Goal: Information Seeking & Learning: Learn about a topic

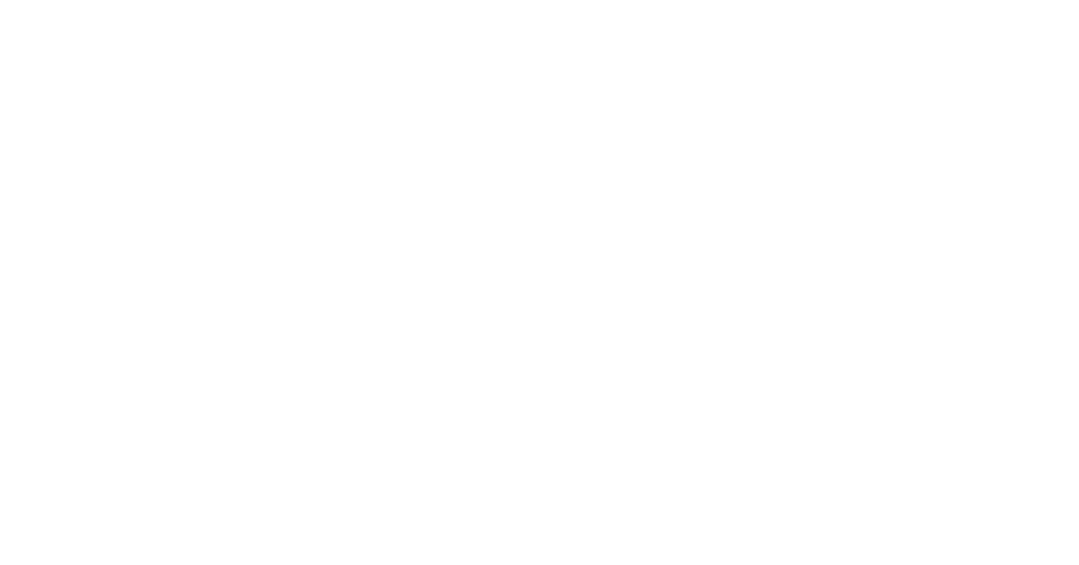
select select "Song"
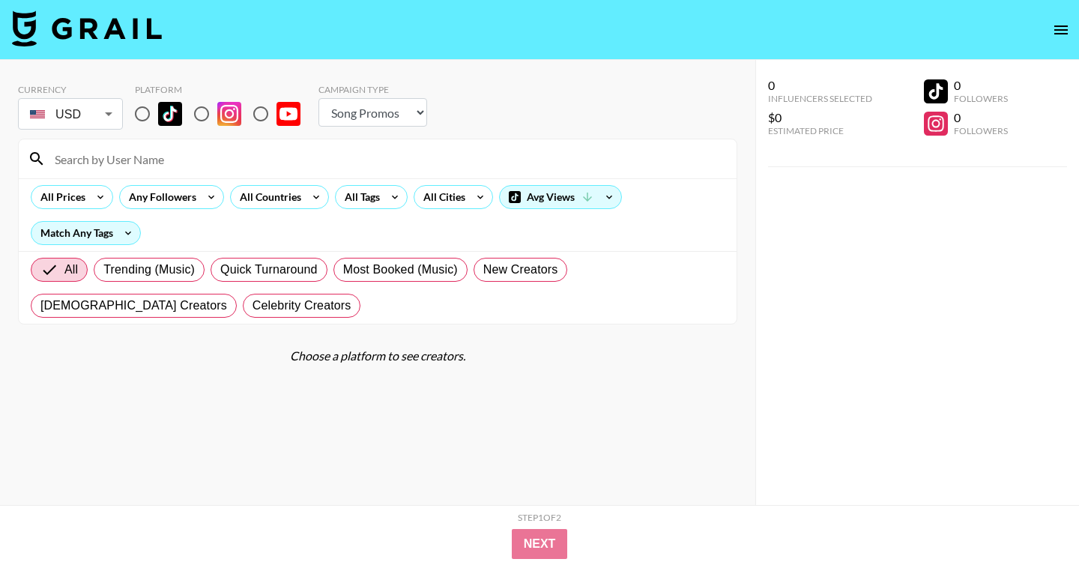
click at [381, 112] on select "Choose Type... Song Promos Brand Promos" at bounding box center [372, 112] width 109 height 28
click at [318, 98] on select "Choose Type... Song Promos Brand Promos" at bounding box center [372, 112] width 109 height 28
click at [294, 189] on div "All Countries" at bounding box center [267, 197] width 73 height 22
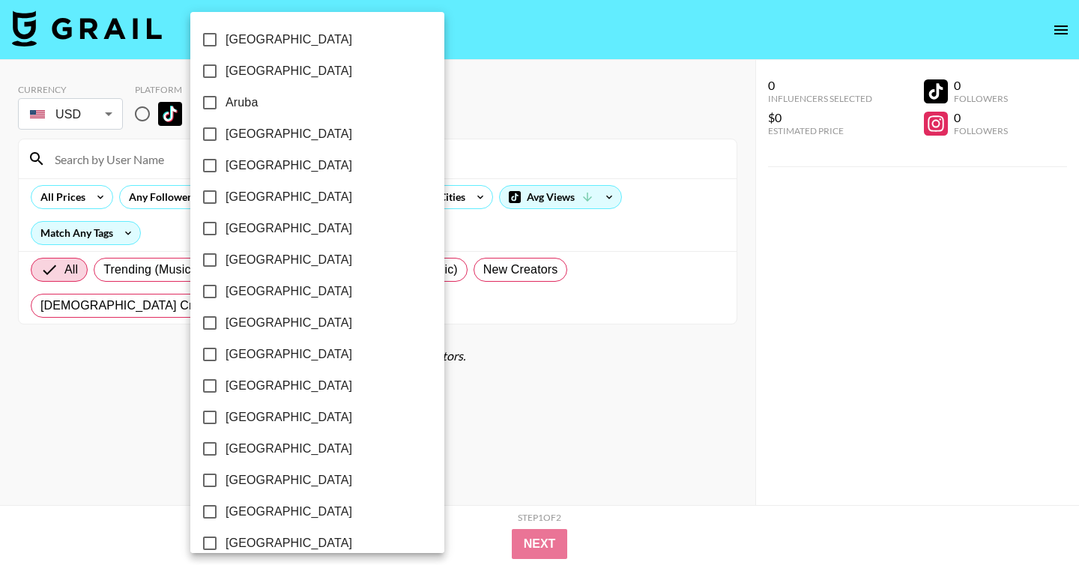
click at [429, 142] on div at bounding box center [539, 282] width 1079 height 565
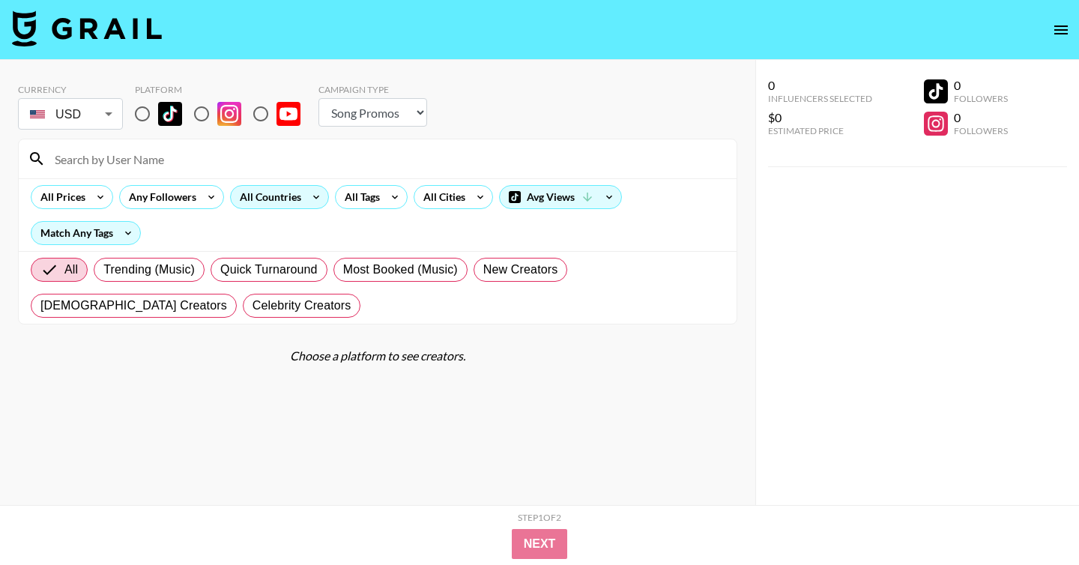
click at [299, 190] on div "All Countries" at bounding box center [267, 197] width 73 height 22
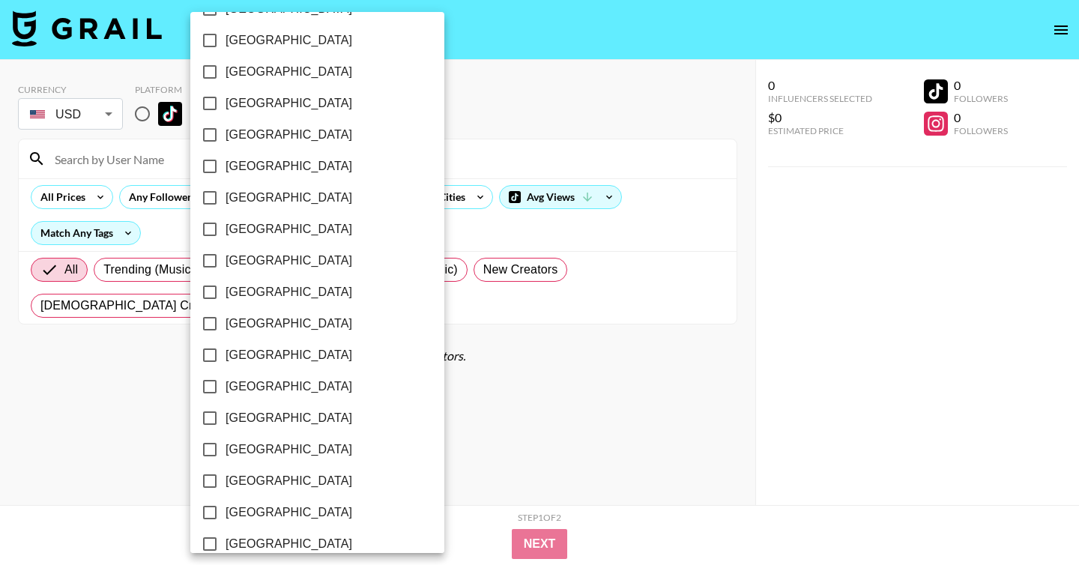
scroll to position [1182, 0]
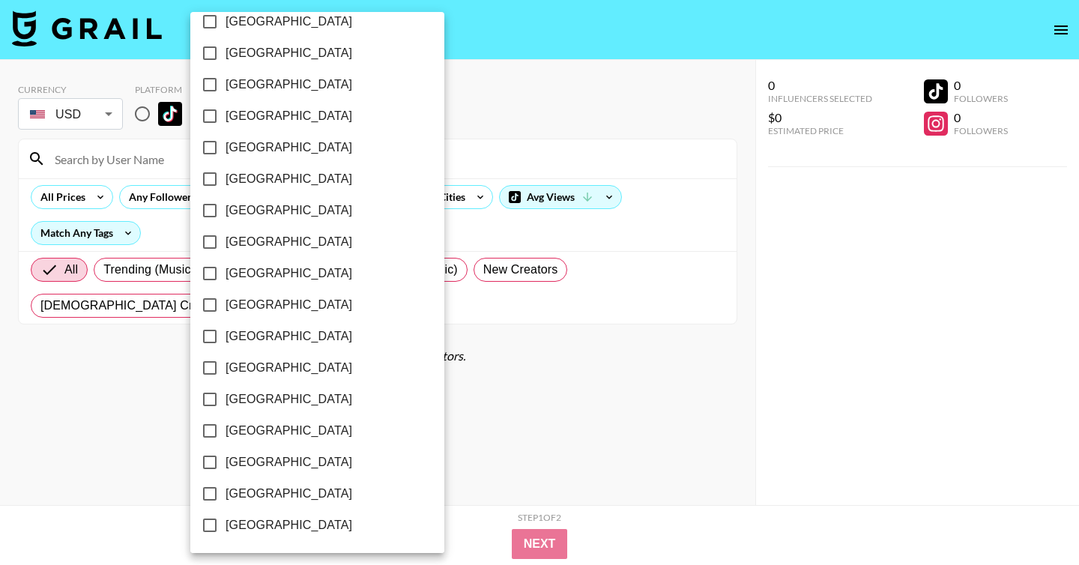
click at [473, 142] on div at bounding box center [539, 282] width 1079 height 565
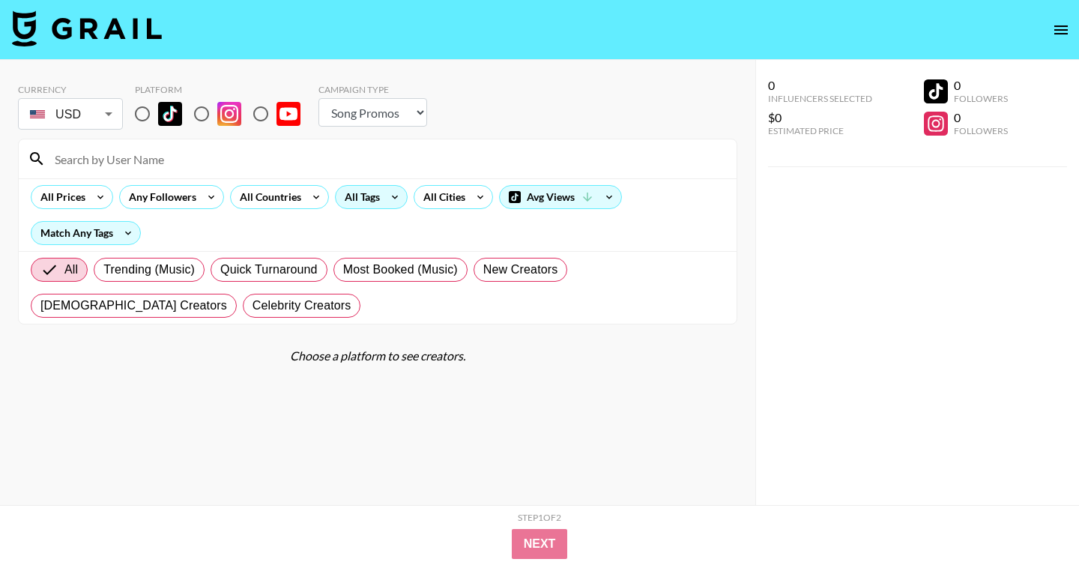
click at [359, 191] on div "All Tags" at bounding box center [359, 197] width 47 height 22
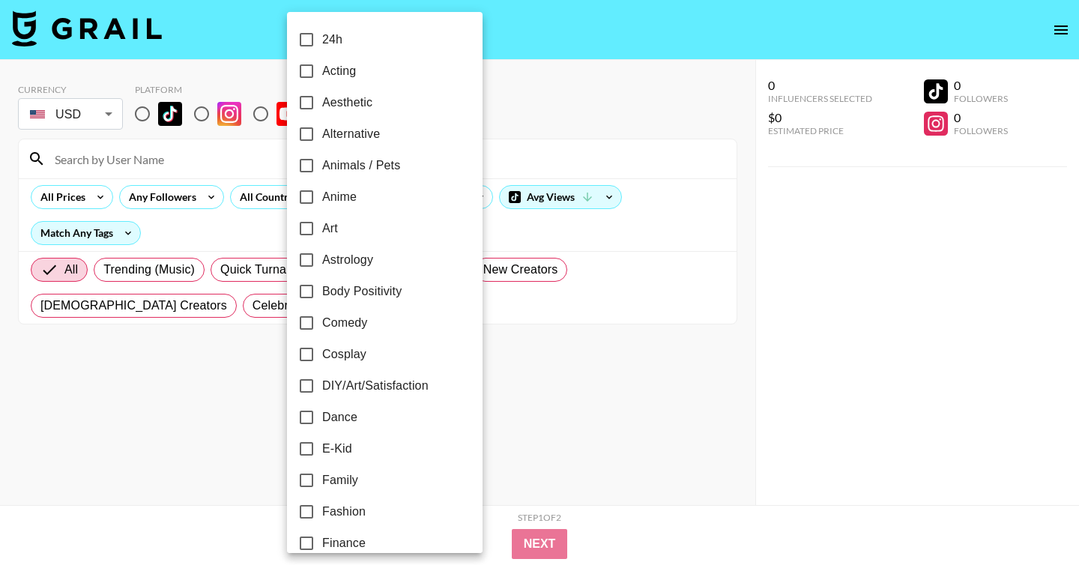
click at [545, 114] on div at bounding box center [539, 282] width 1079 height 565
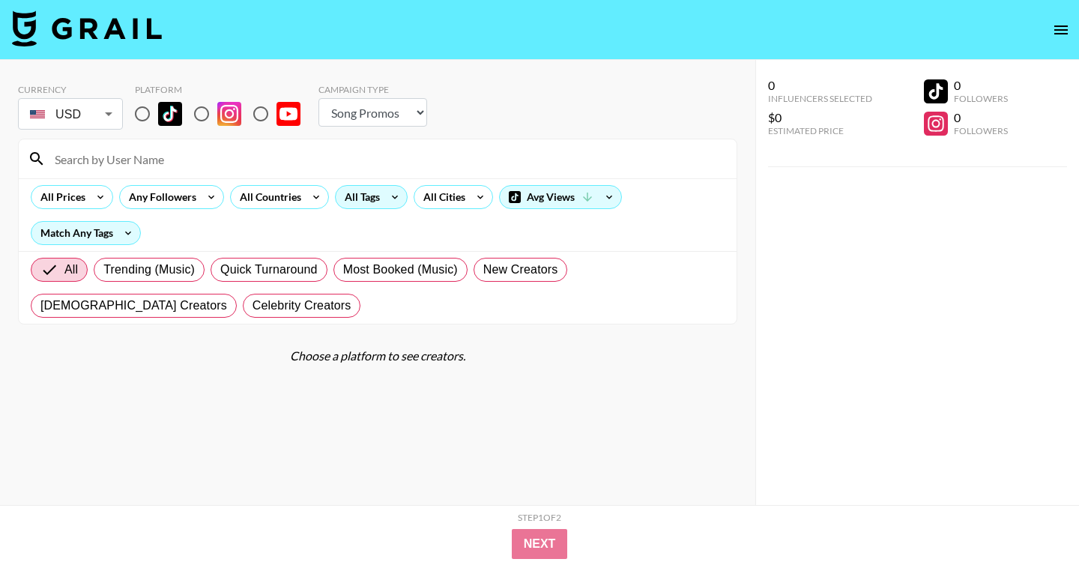
click at [377, 188] on div "All Tags" at bounding box center [359, 197] width 47 height 22
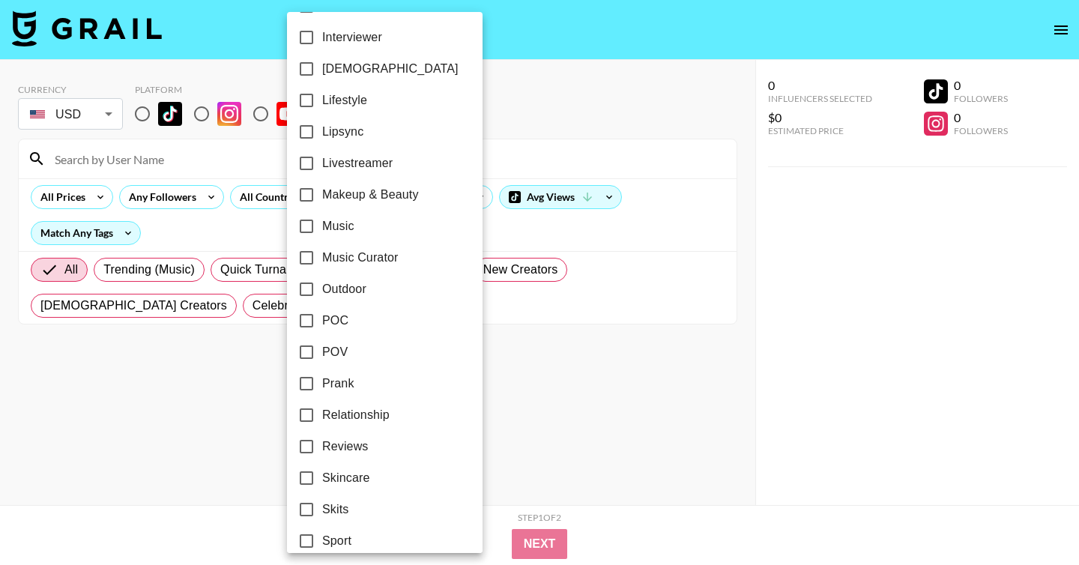
scroll to position [868, 0]
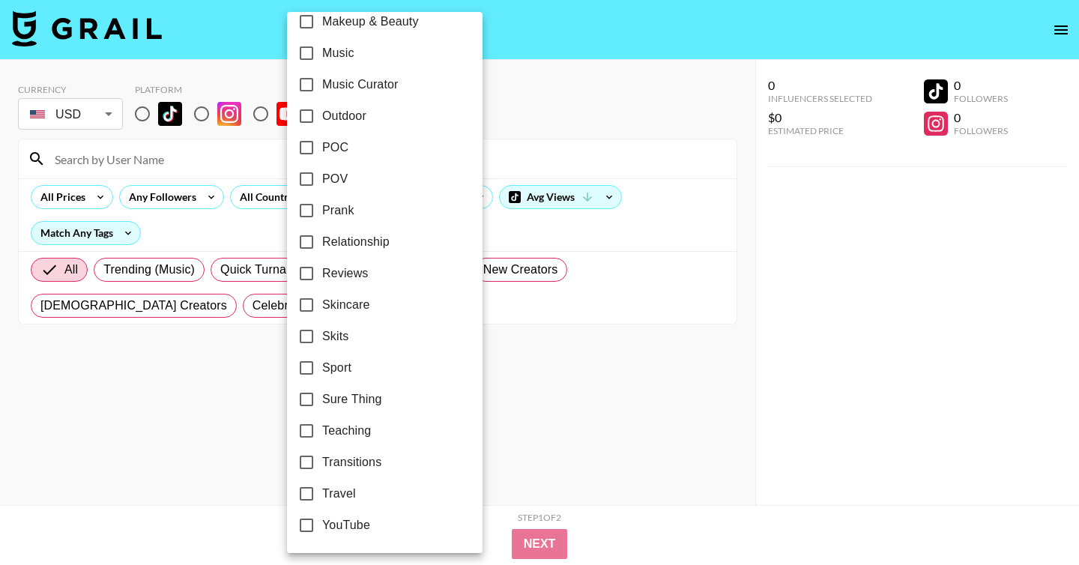
click at [329, 359] on span "Sport" at bounding box center [336, 368] width 29 height 18
click at [322, 359] on input "Sport" at bounding box center [306, 367] width 31 height 31
checkbox input "true"
click at [565, 112] on div at bounding box center [539, 282] width 1079 height 565
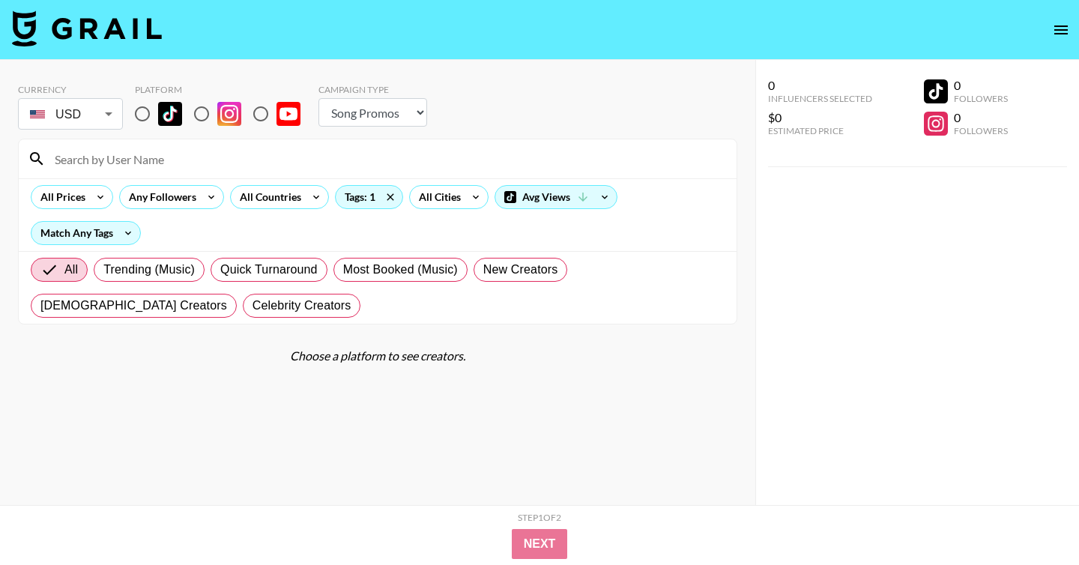
scroll to position [60, 0]
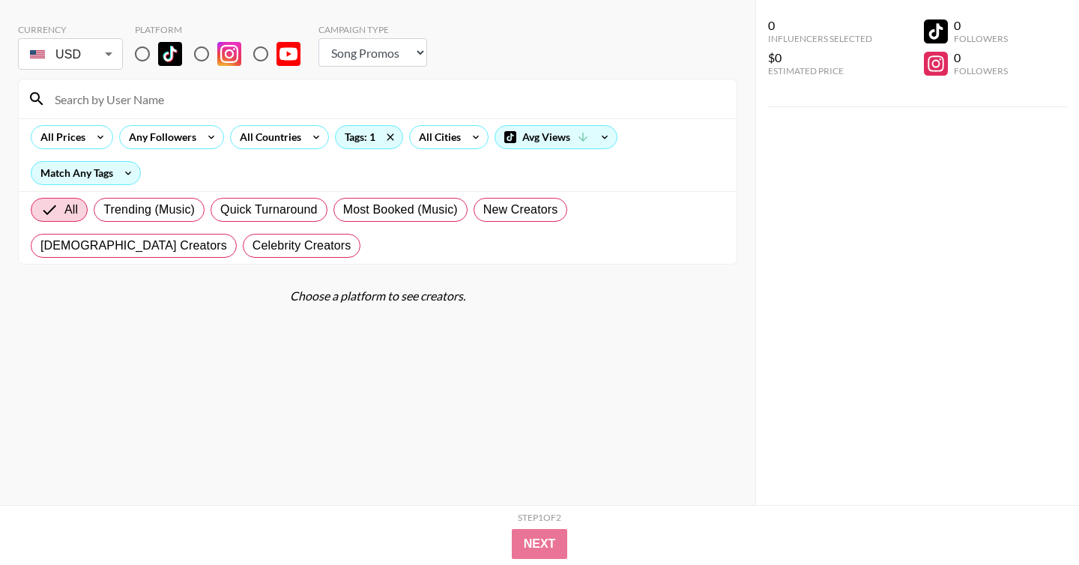
click at [204, 50] on input "radio" at bounding box center [201, 53] width 31 height 31
radio input "true"
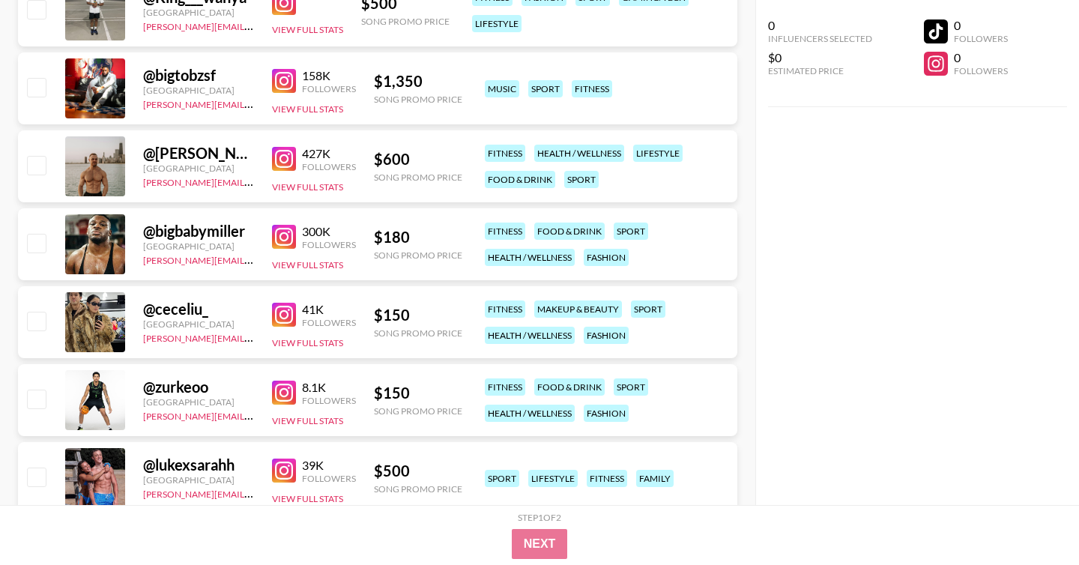
scroll to position [5571, 0]
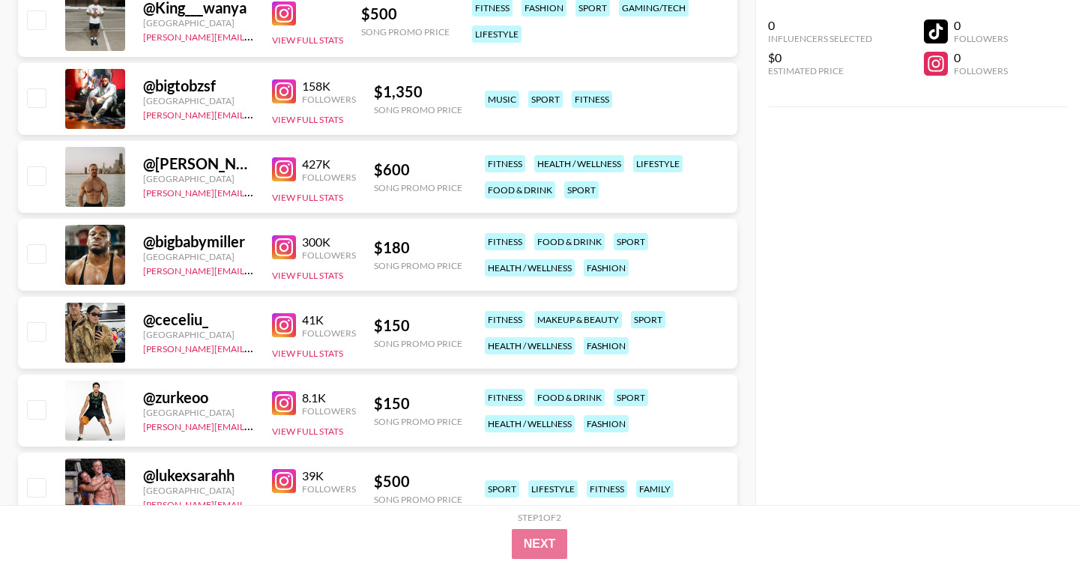
click at [279, 238] on img at bounding box center [284, 247] width 24 height 24
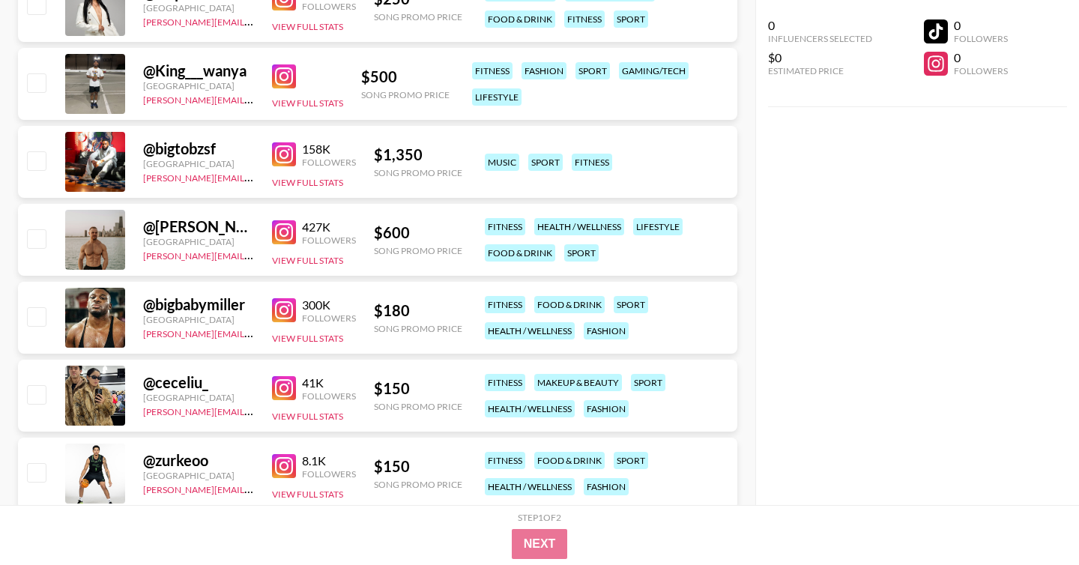
click at [283, 231] on img at bounding box center [284, 232] width 24 height 24
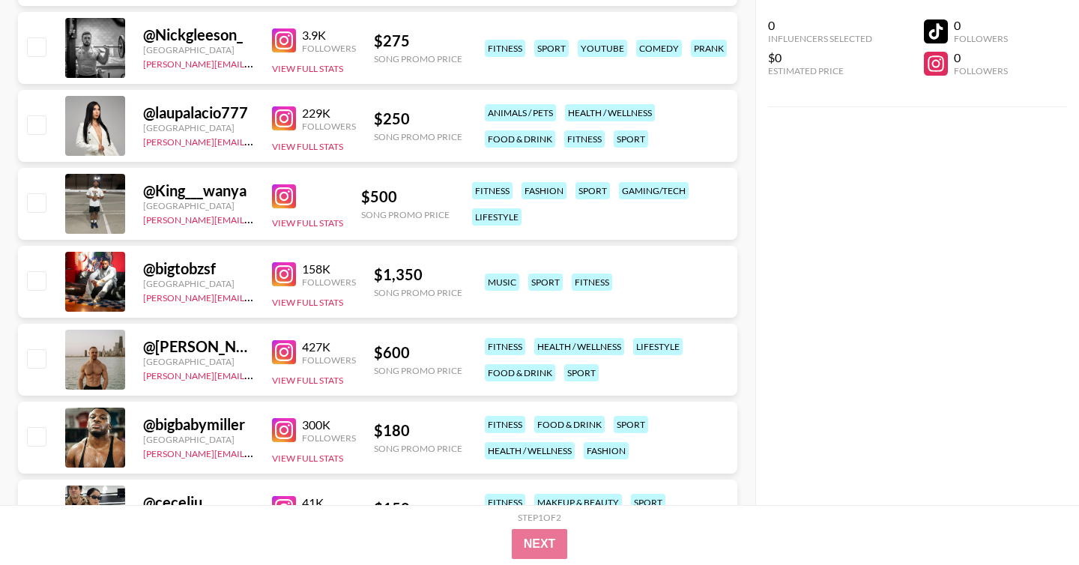
scroll to position [5388, 0]
click at [288, 205] on img at bounding box center [284, 197] width 24 height 24
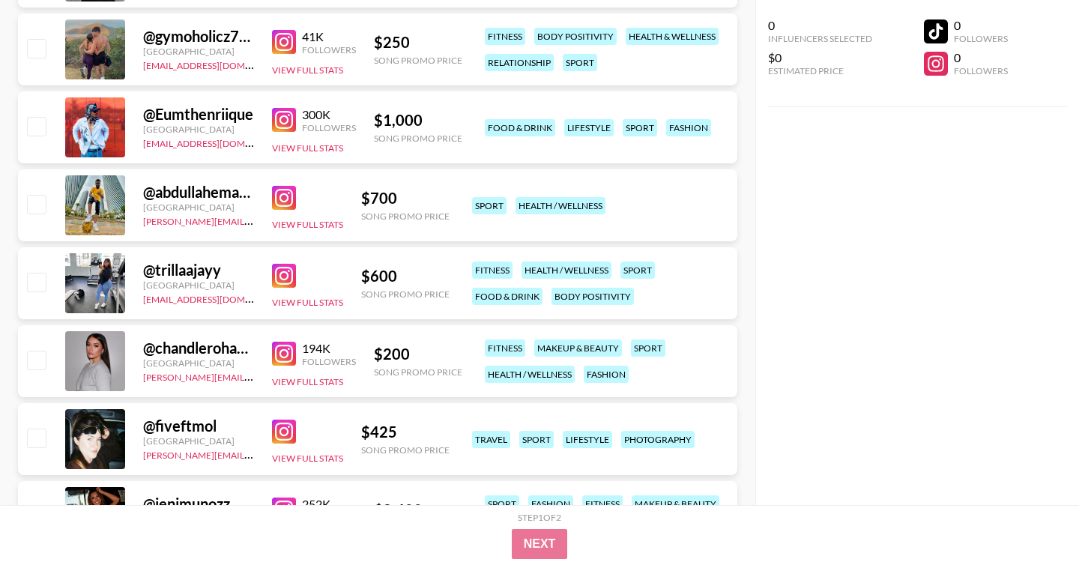
scroll to position [4683, 0]
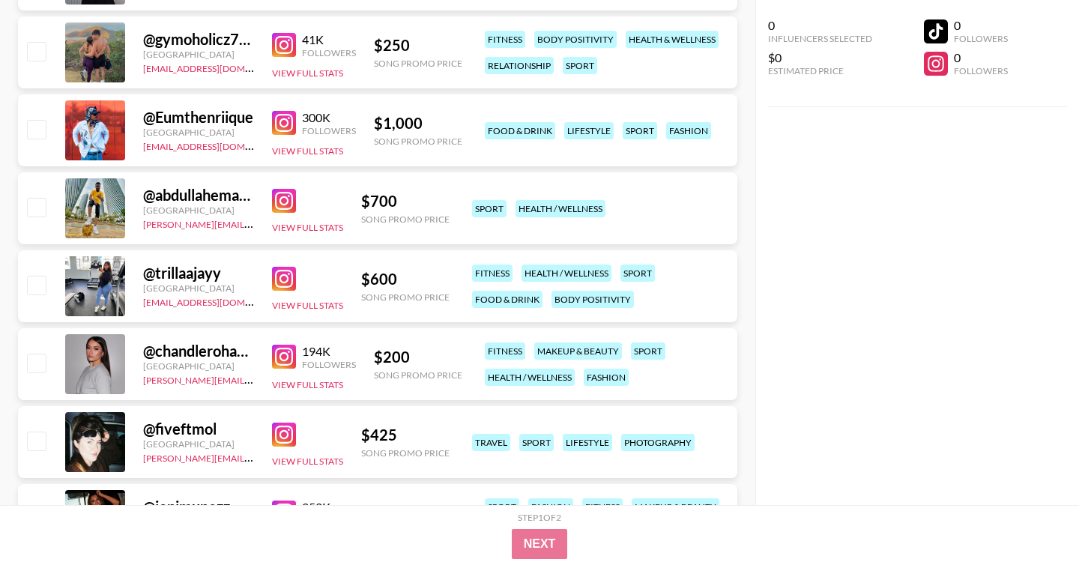
click at [281, 193] on img at bounding box center [284, 201] width 24 height 24
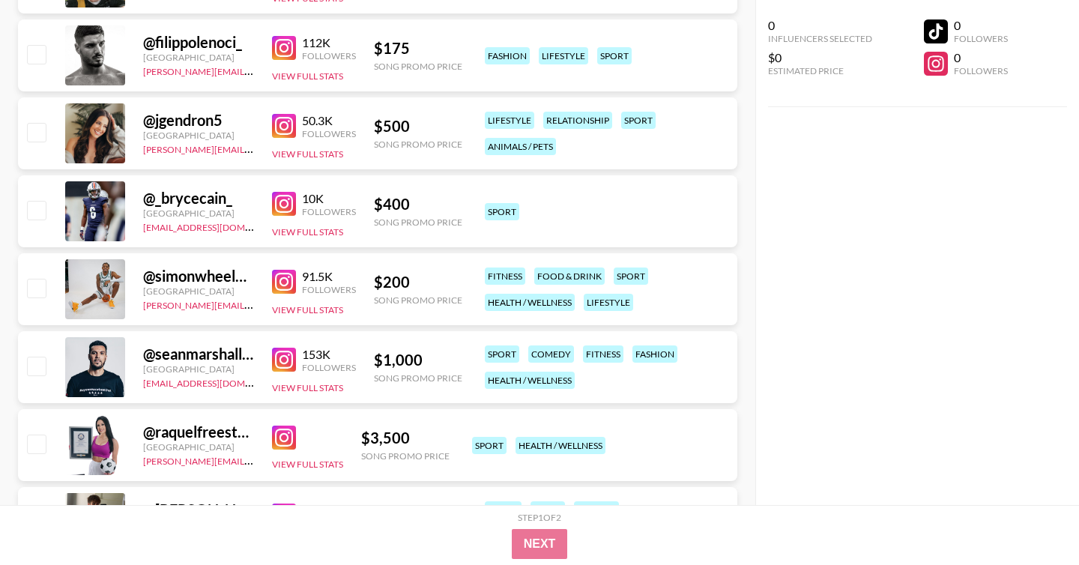
scroll to position [3743, 0]
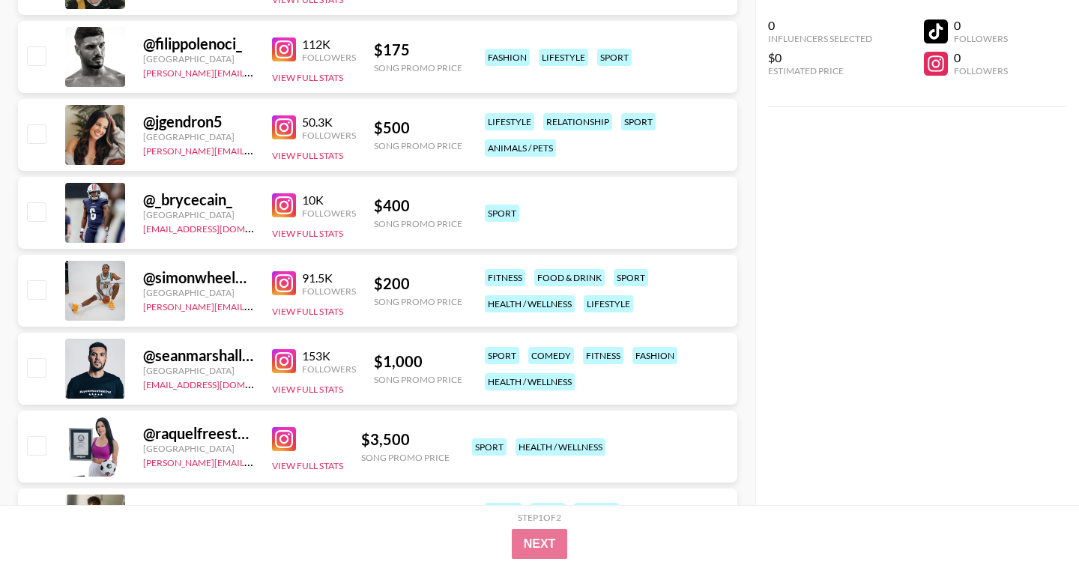
click at [283, 279] on img at bounding box center [284, 283] width 24 height 24
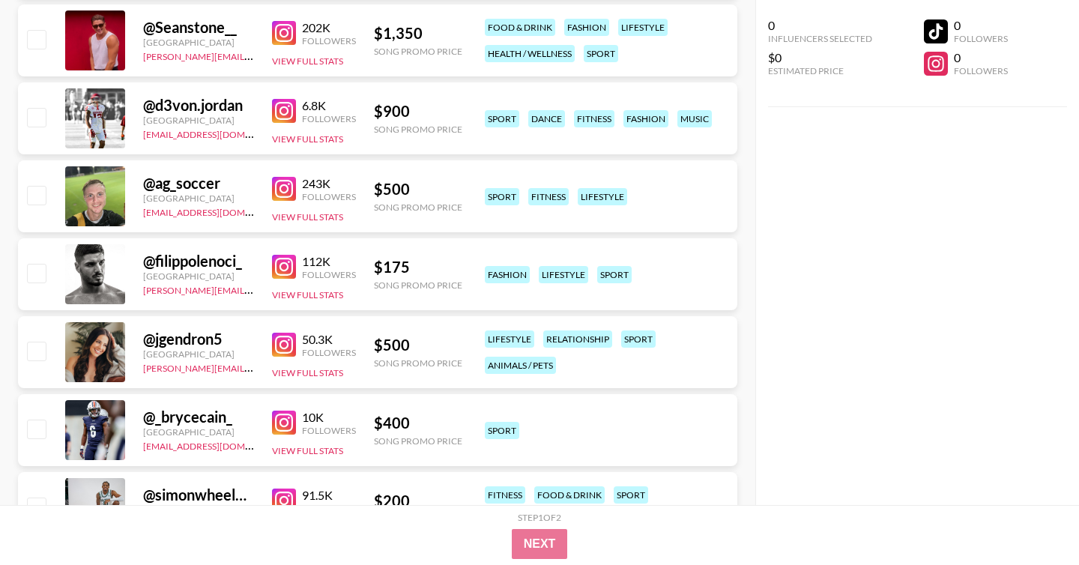
scroll to position [3515, 0]
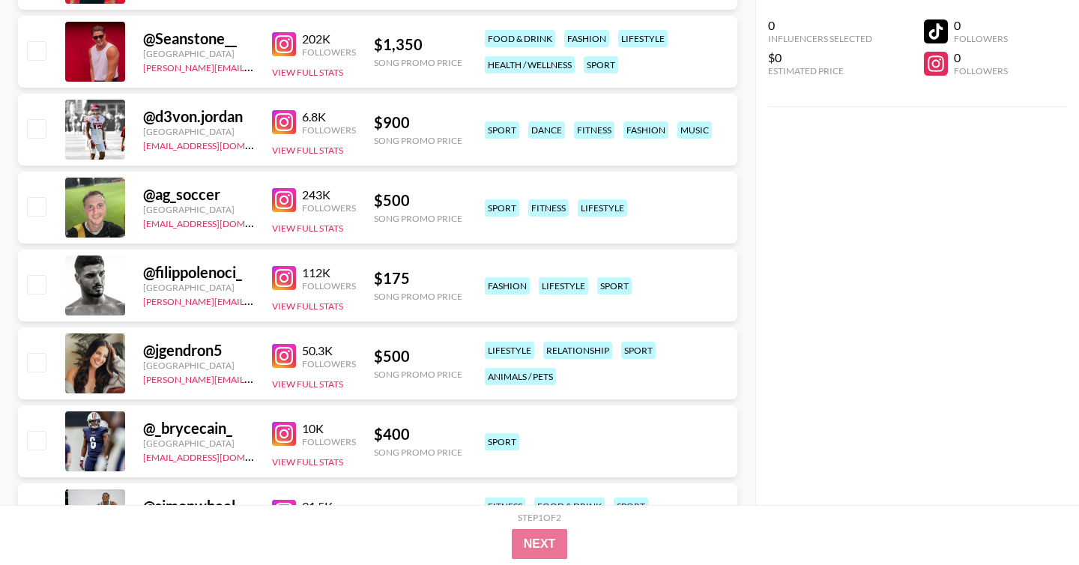
click at [283, 279] on img at bounding box center [284, 278] width 24 height 24
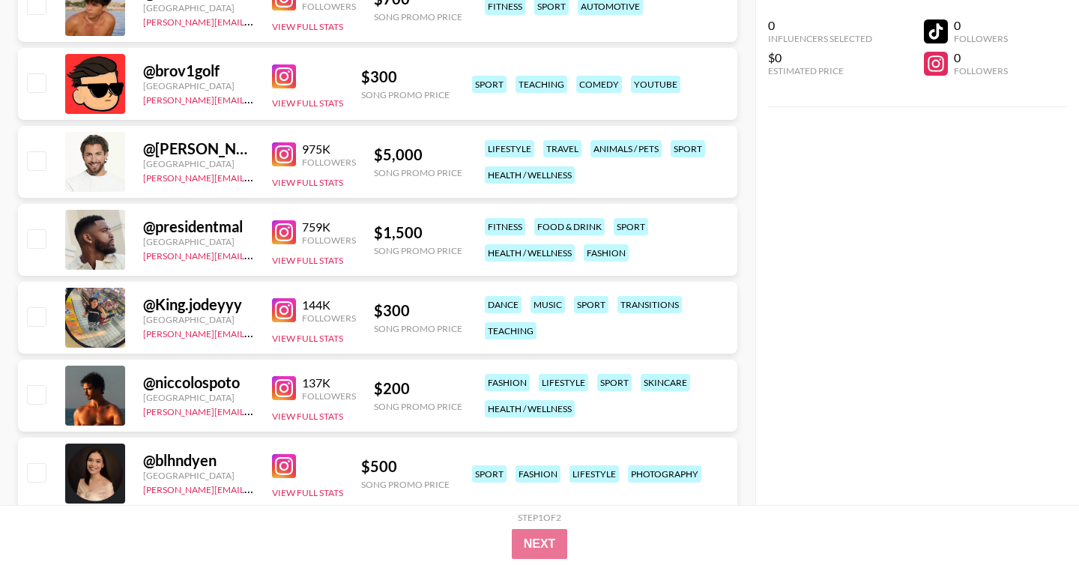
scroll to position [1757, 0]
